Goal: Navigation & Orientation: Understand site structure

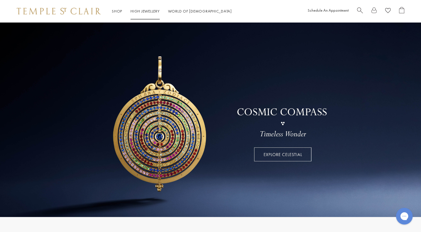
click at [150, 11] on link "High Jewellery High Jewellery" at bounding box center [144, 11] width 29 height 5
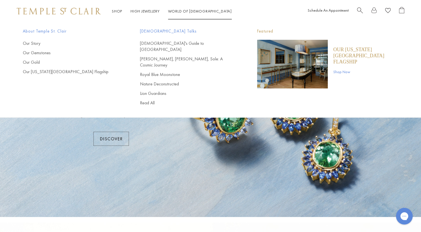
click at [194, 10] on link "World of [GEOGRAPHIC_DATA][DEMOGRAPHIC_DATA]" at bounding box center [200, 11] width 64 height 5
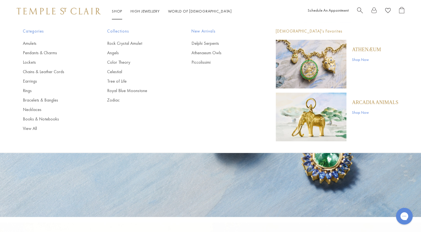
click at [118, 9] on link "Shop Shop" at bounding box center [117, 11] width 10 height 5
